Goal: Task Accomplishment & Management: Use online tool/utility

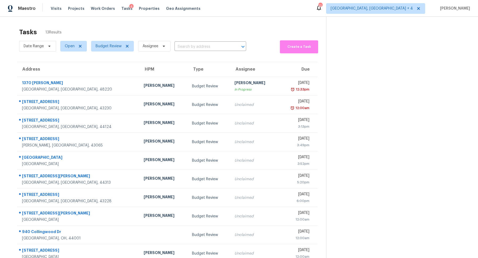
scroll to position [18, 0]
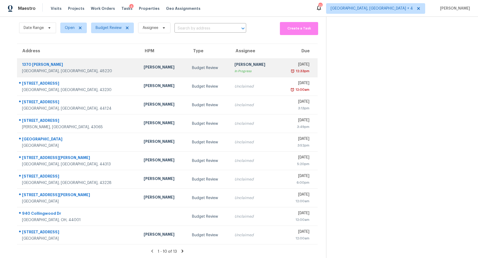
click at [283, 62] on div "[DATE]" at bounding box center [296, 65] width 27 height 7
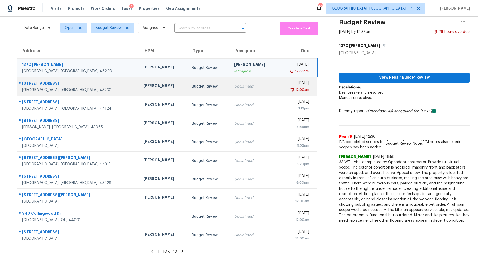
click at [283, 90] on div "12:00am" at bounding box center [296, 89] width 27 height 5
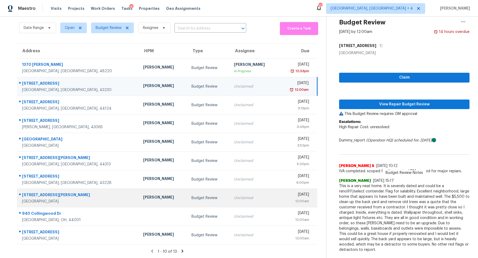
click at [282, 196] on div "[DATE]" at bounding box center [295, 195] width 27 height 7
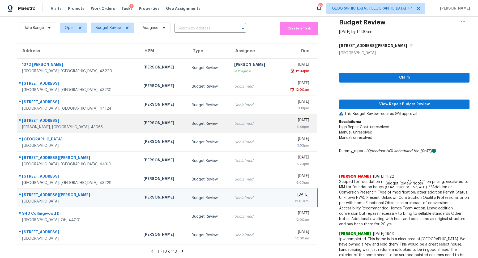
scroll to position [0, 0]
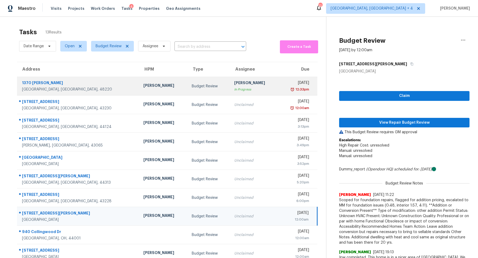
click at [283, 80] on div "[DATE]" at bounding box center [296, 83] width 26 height 7
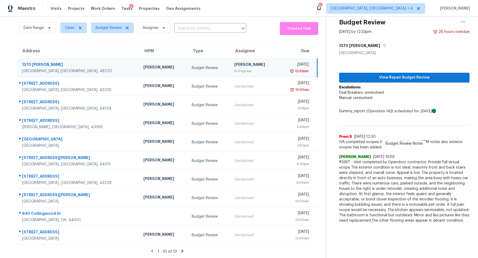
scroll to position [16, 0]
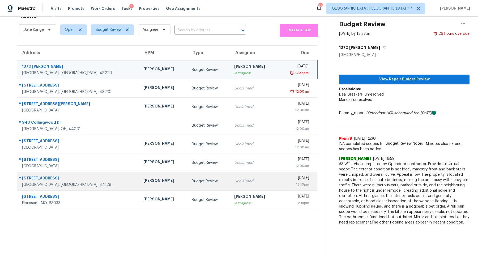
click at [278, 184] on td "[DATE] 12:10pm" at bounding box center [297, 181] width 39 height 19
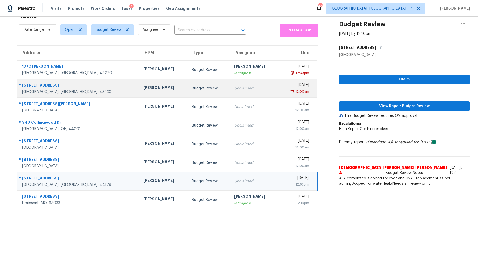
click at [283, 85] on div "[DATE]" at bounding box center [296, 85] width 26 height 7
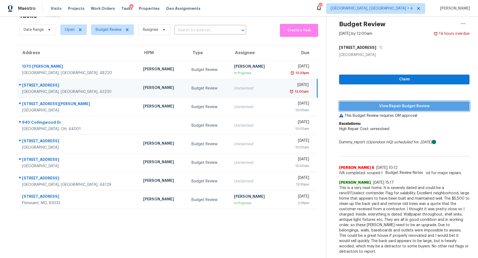
click at [384, 106] on span "View Repair Budget Review" at bounding box center [405, 106] width 122 height 7
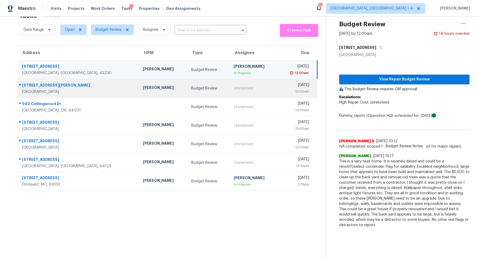
click at [282, 86] on div "[DATE]" at bounding box center [295, 85] width 27 height 7
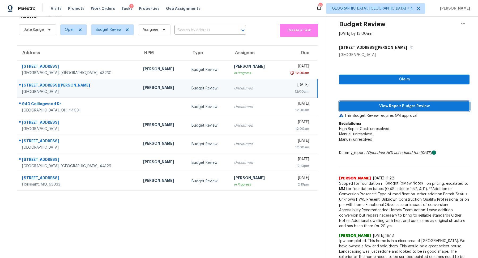
click at [368, 105] on span "View Repair Budget Review" at bounding box center [405, 106] width 122 height 7
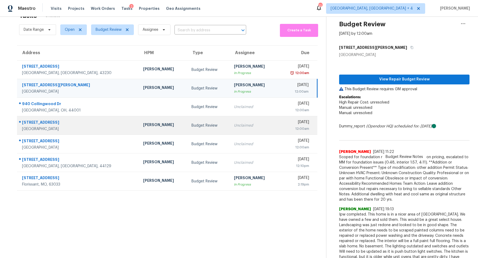
click at [244, 126] on div "Unclaimed" at bounding box center [254, 125] width 40 height 5
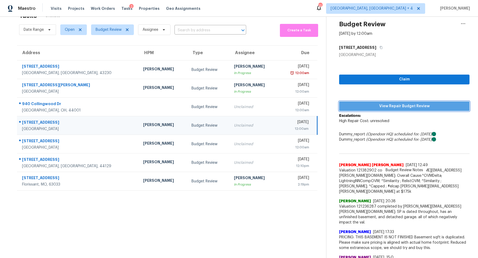
click at [389, 109] on button "View Repair Budget Review" at bounding box center [404, 107] width 130 height 10
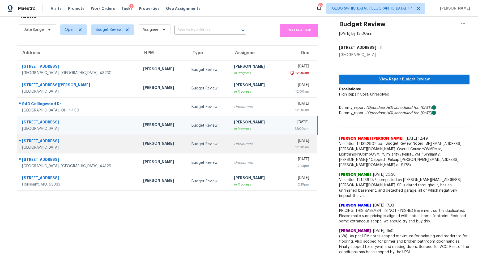
click at [234, 142] on div "Unclaimed" at bounding box center [254, 144] width 40 height 5
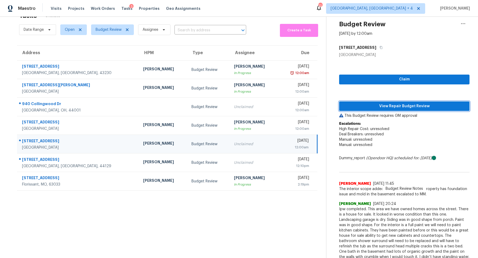
click at [366, 105] on span "View Repair Budget Review" at bounding box center [405, 106] width 122 height 7
